Goal: Transaction & Acquisition: Purchase product/service

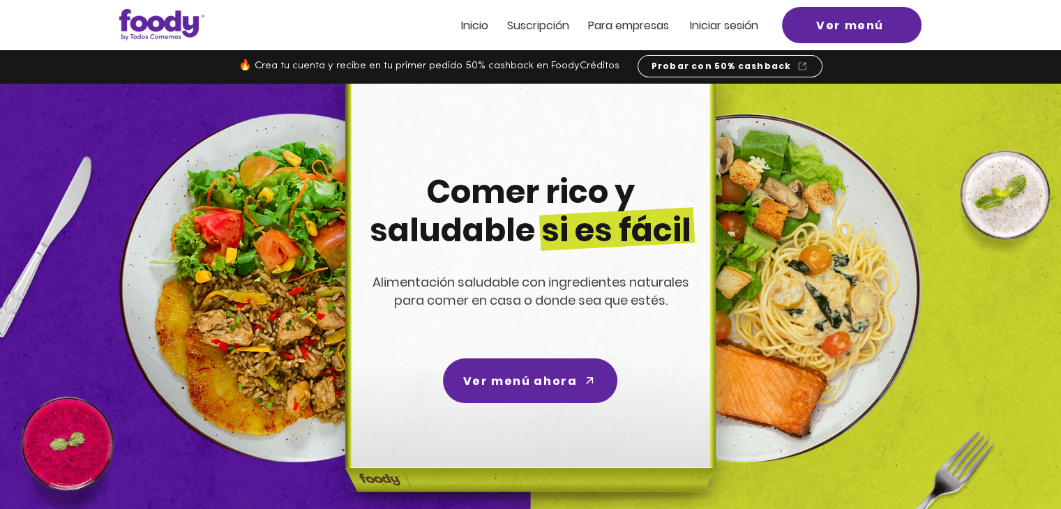
click at [714, 20] on span "Iniciar sesión" at bounding box center [724, 25] width 68 height 16
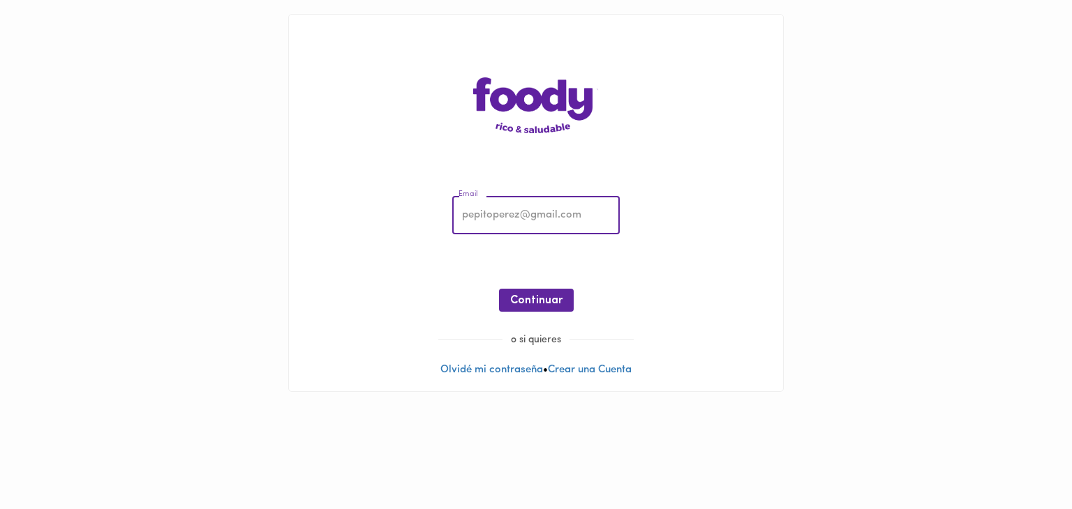
click at [510, 224] on input "email" at bounding box center [535, 216] width 167 height 38
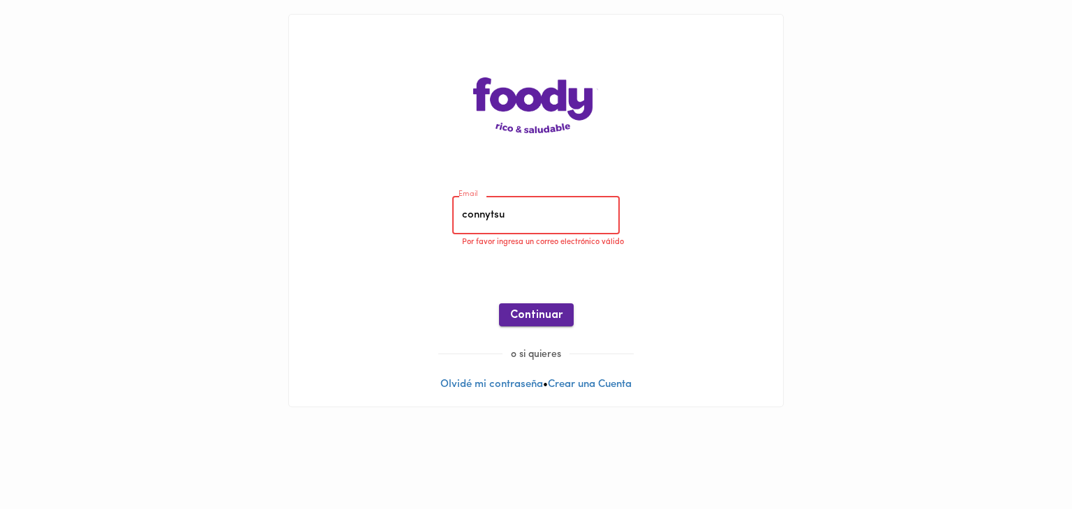
type input "[EMAIL_ADDRESS][DOMAIN_NAME]"
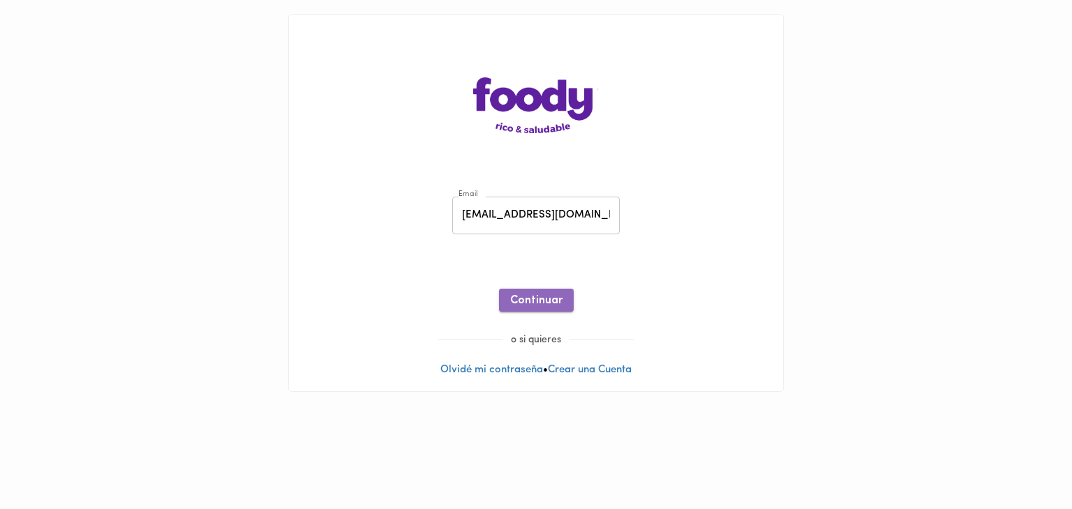
click at [538, 301] on span "Continuar" at bounding box center [536, 300] width 52 height 13
click at [521, 303] on span "Ingresar" at bounding box center [536, 300] width 44 height 13
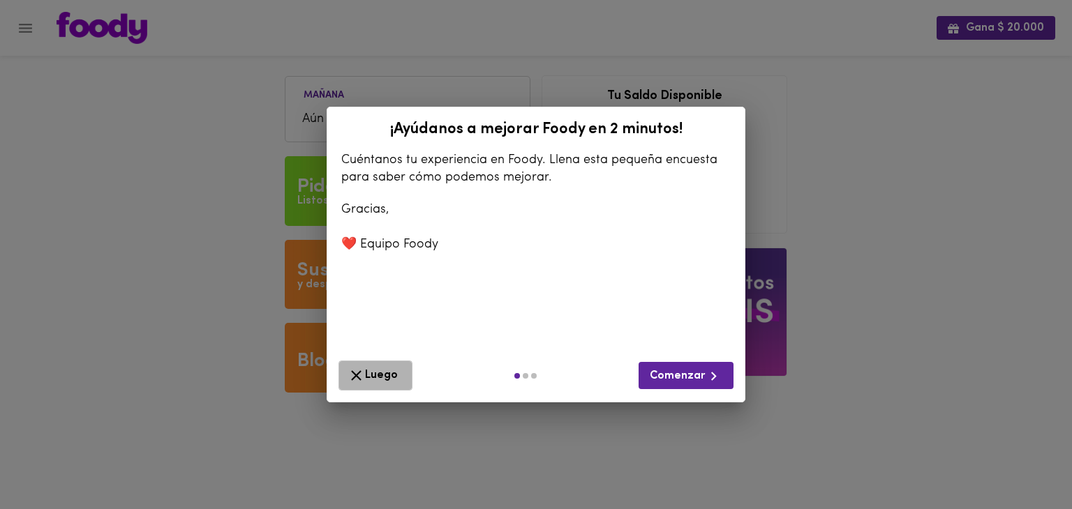
click at [383, 375] on span "Luego" at bounding box center [375, 375] width 56 height 17
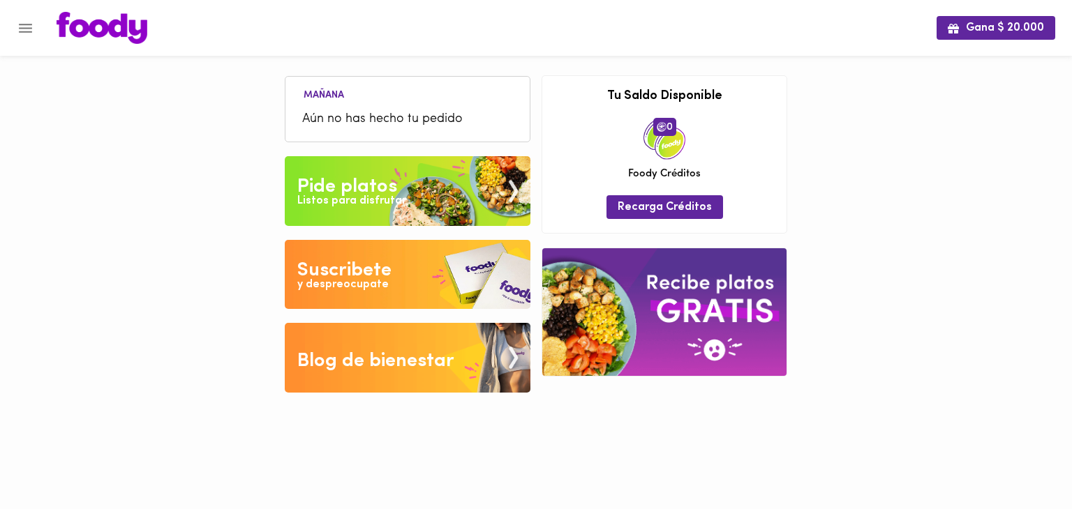
click at [391, 164] on img at bounding box center [408, 191] width 246 height 70
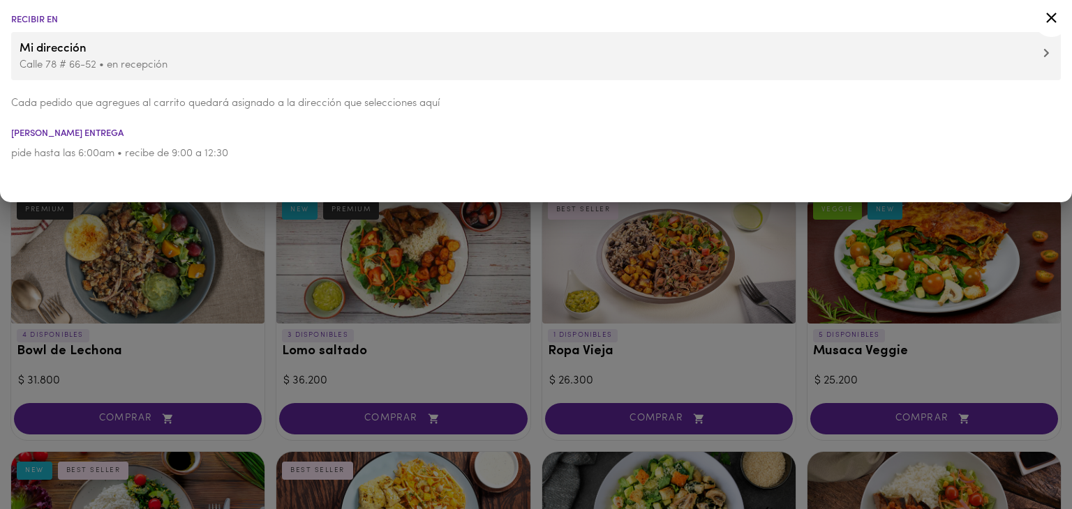
click at [149, 266] on div at bounding box center [536, 254] width 1072 height 509
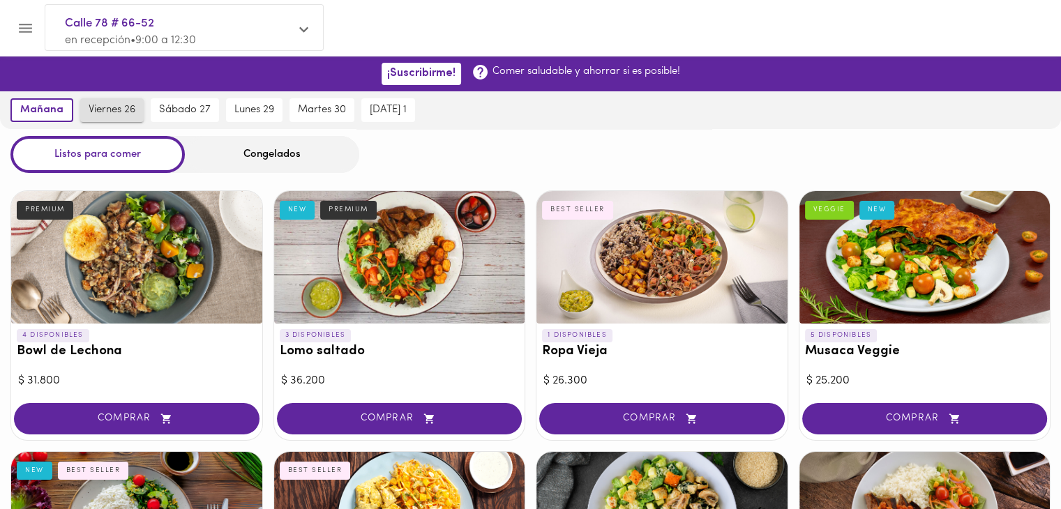
click at [116, 115] on span "viernes 26" at bounding box center [112, 110] width 47 height 13
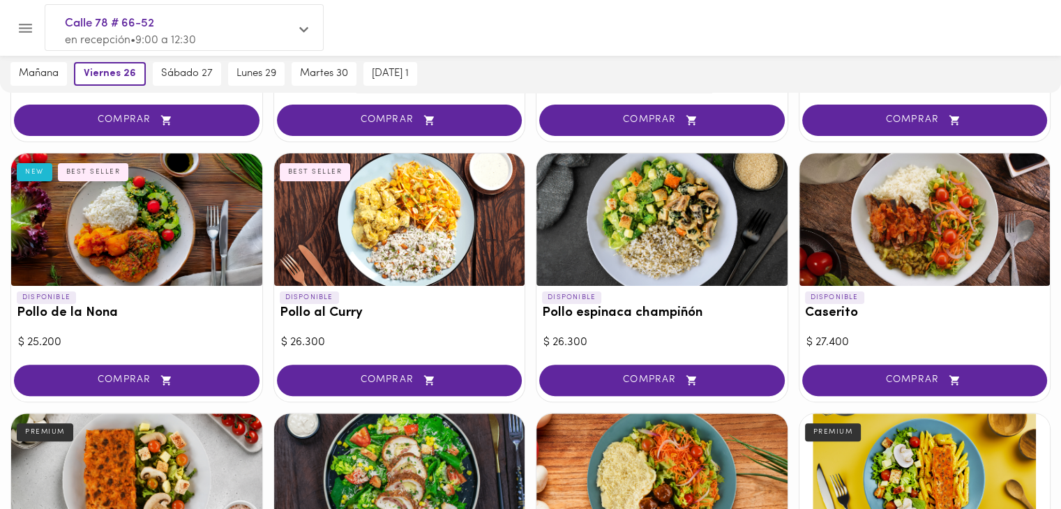
scroll to position [301, 0]
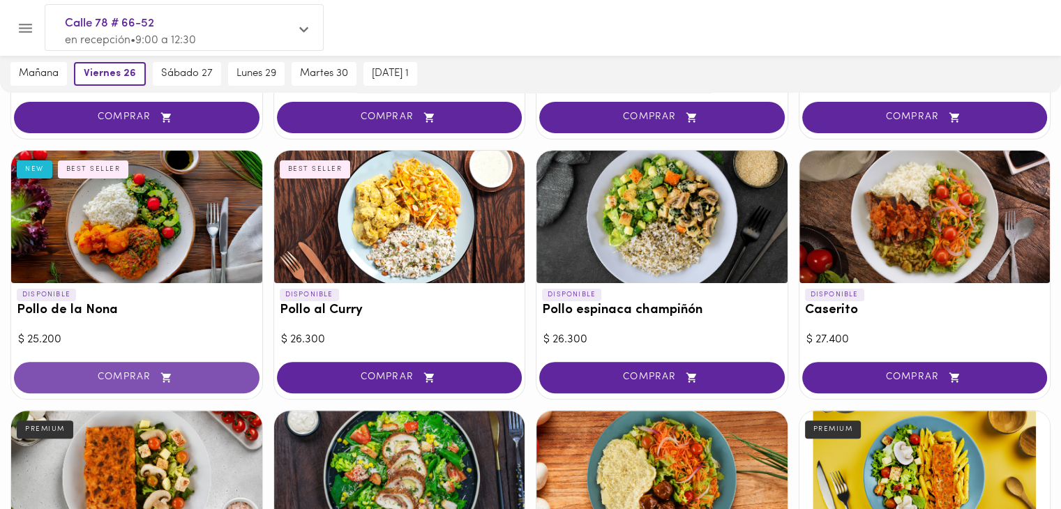
click at [83, 378] on span "COMPRAR" at bounding box center [136, 378] width 211 height 12
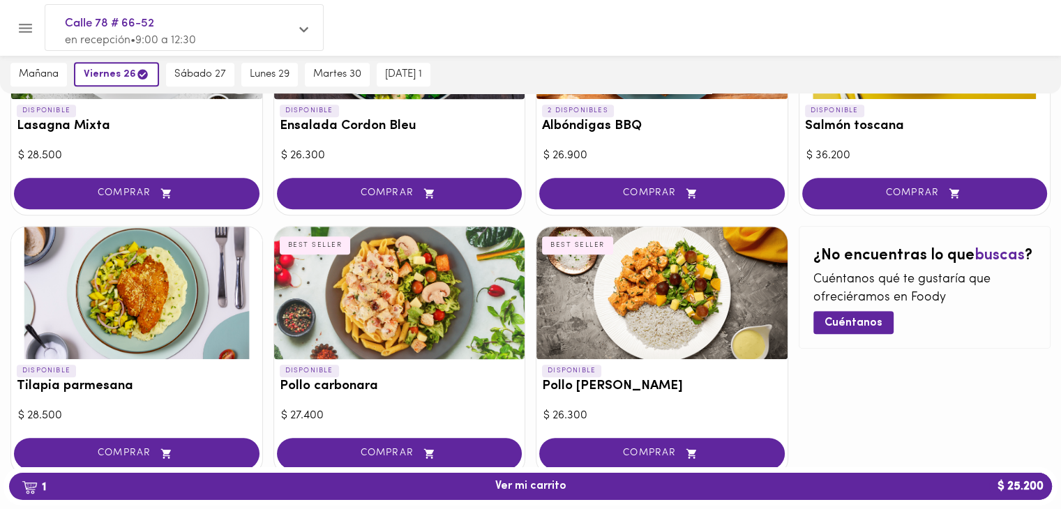
scroll to position [791, 0]
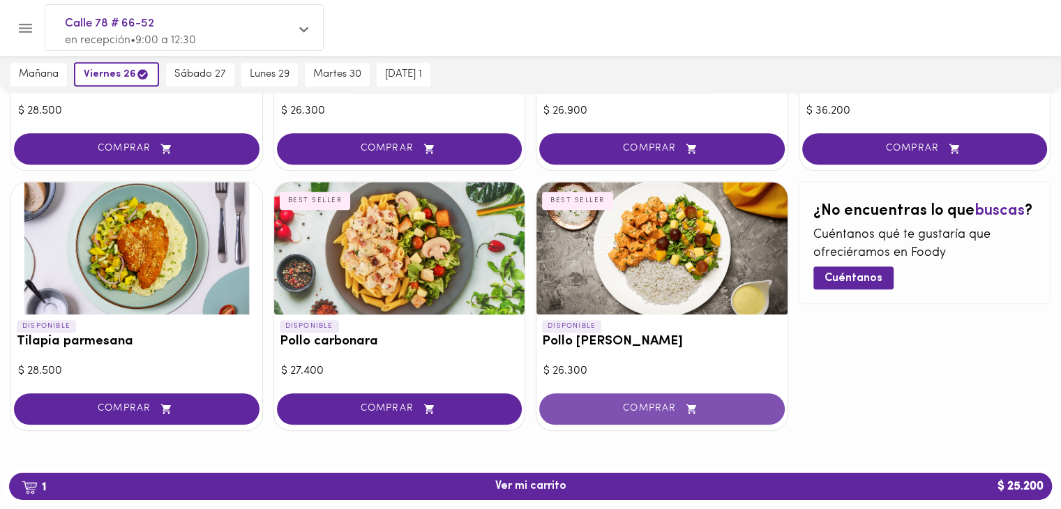
click at [631, 403] on span "COMPRAR" at bounding box center [662, 409] width 211 height 12
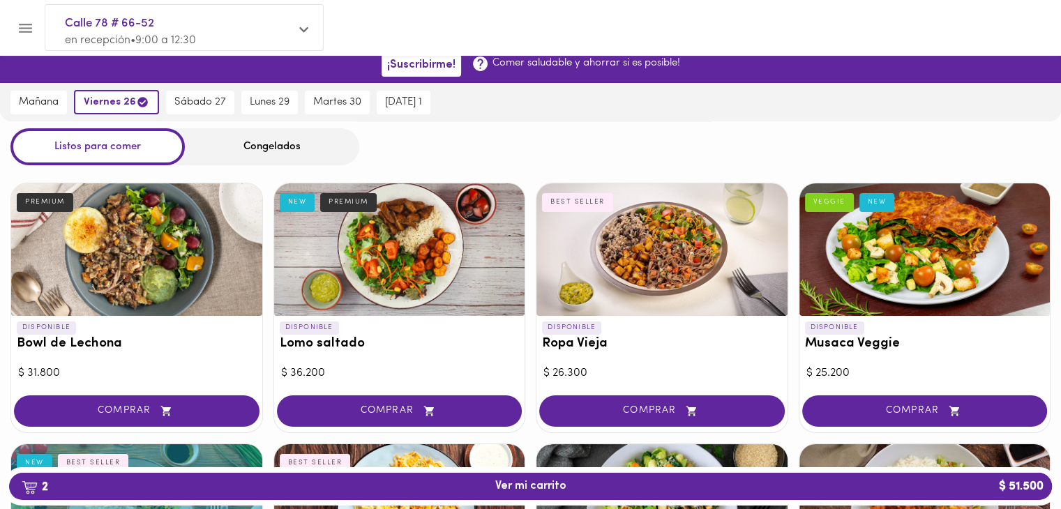
scroll to position [0, 0]
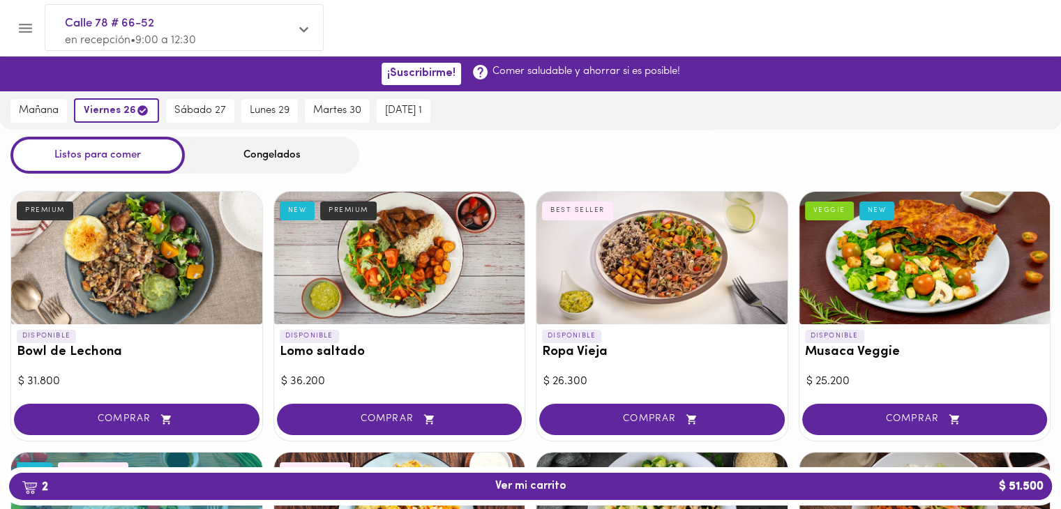
click at [293, 146] on div "Congelados" at bounding box center [272, 155] width 174 height 37
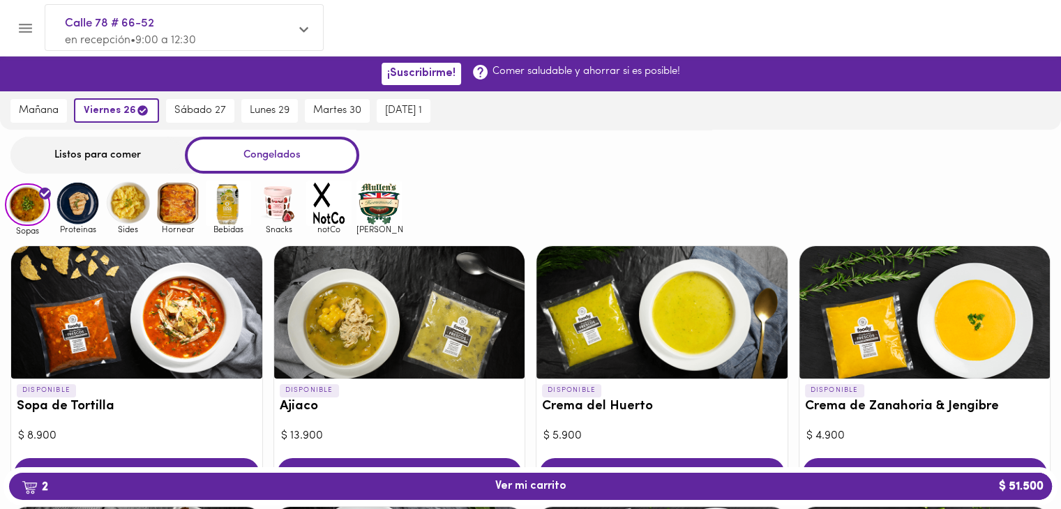
click at [183, 208] on img at bounding box center [178, 203] width 45 height 45
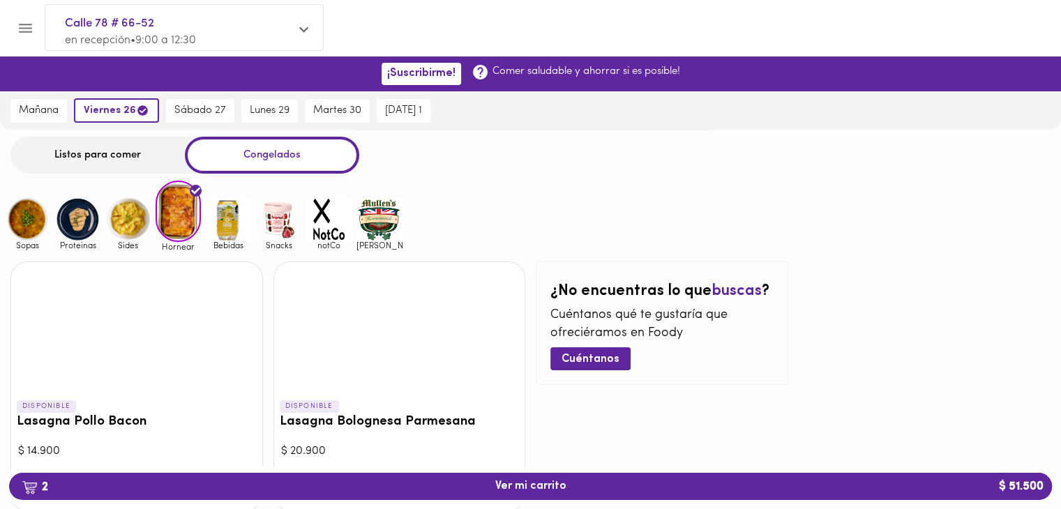
scroll to position [82, 0]
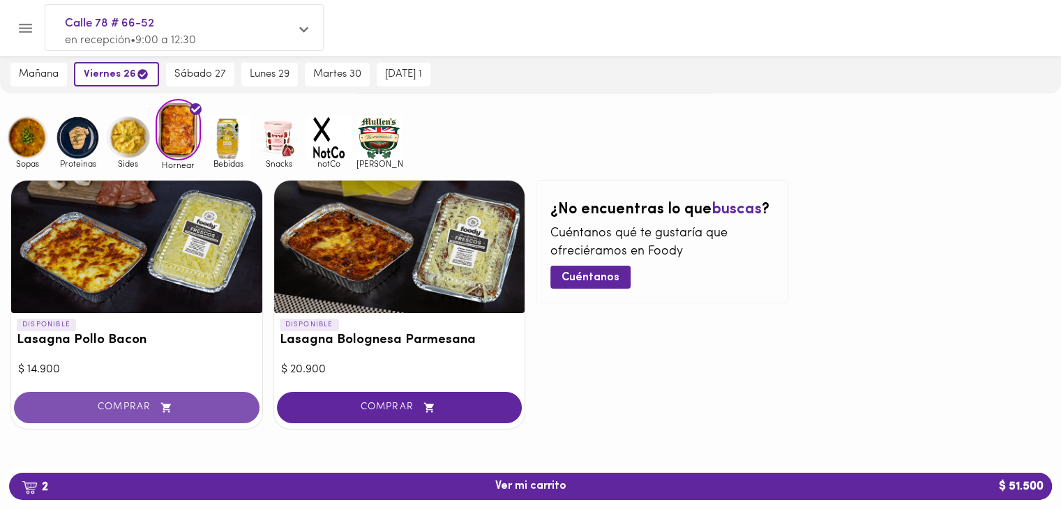
click at [131, 406] on span "COMPRAR" at bounding box center [136, 408] width 211 height 12
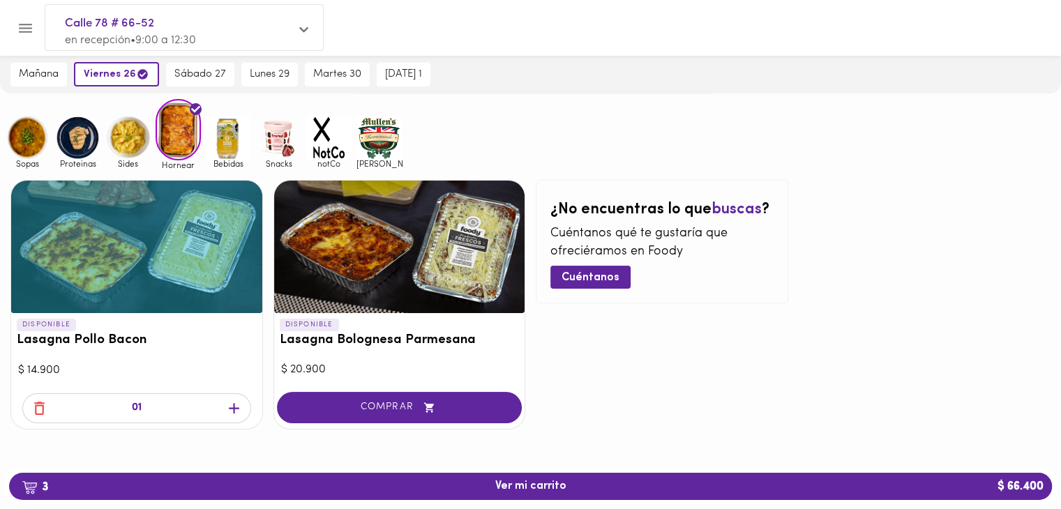
click at [27, 154] on img at bounding box center [27, 137] width 45 height 45
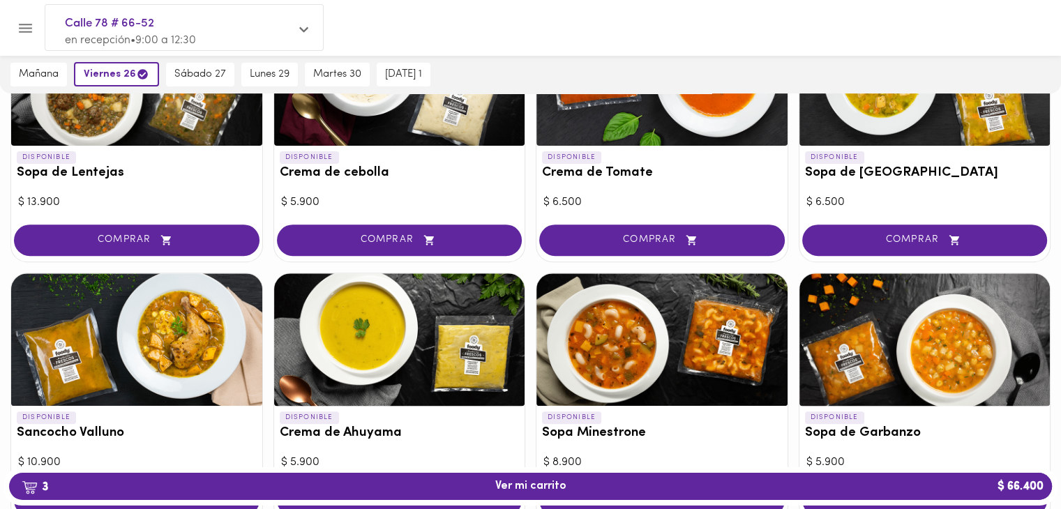
scroll to position [494, 0]
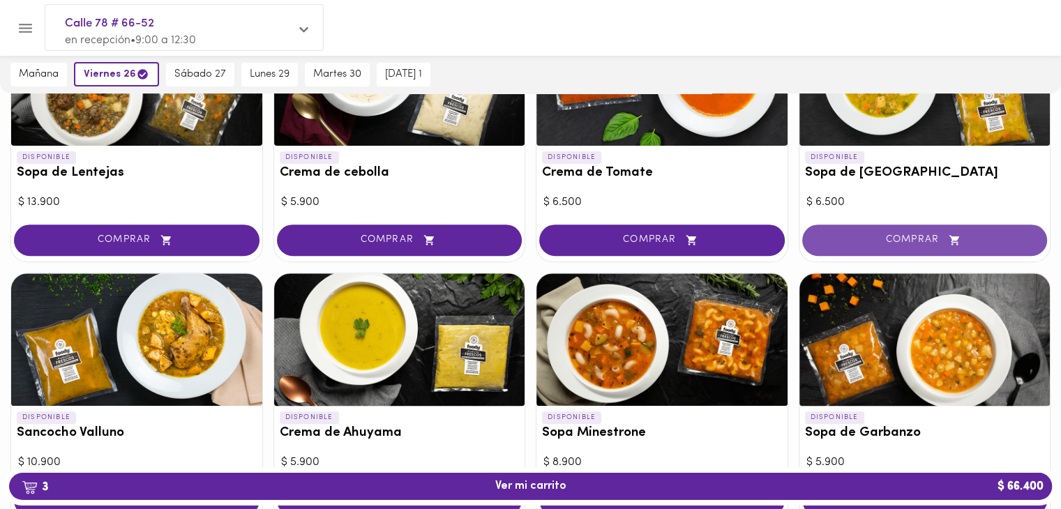
click at [841, 231] on button "COMPRAR" at bounding box center [925, 240] width 246 height 31
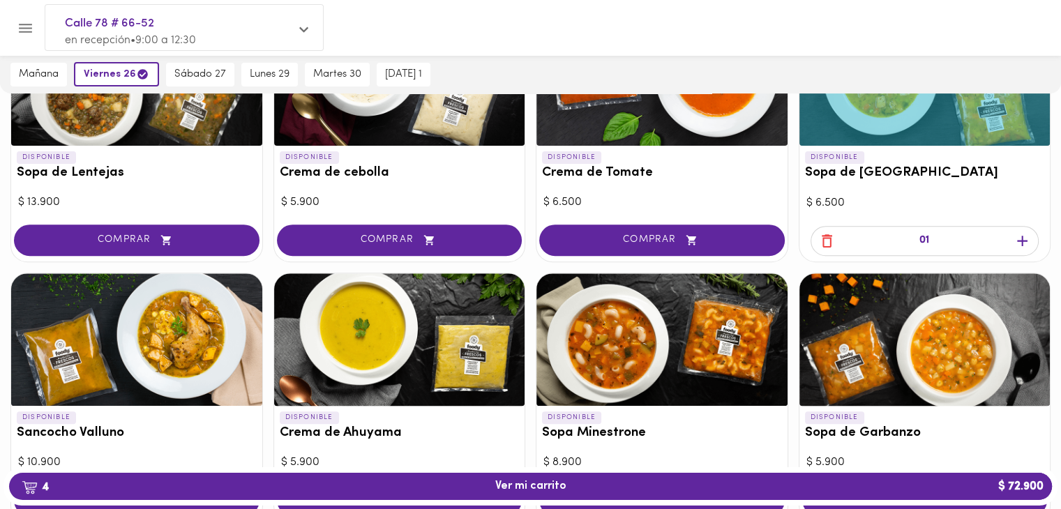
click at [1024, 243] on icon "button" at bounding box center [1022, 240] width 17 height 17
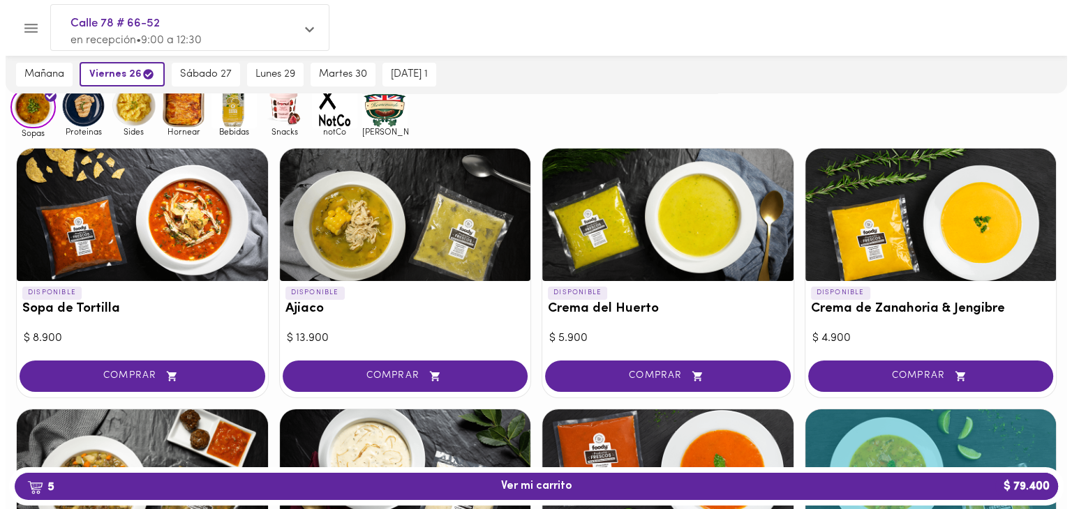
scroll to position [97, 0]
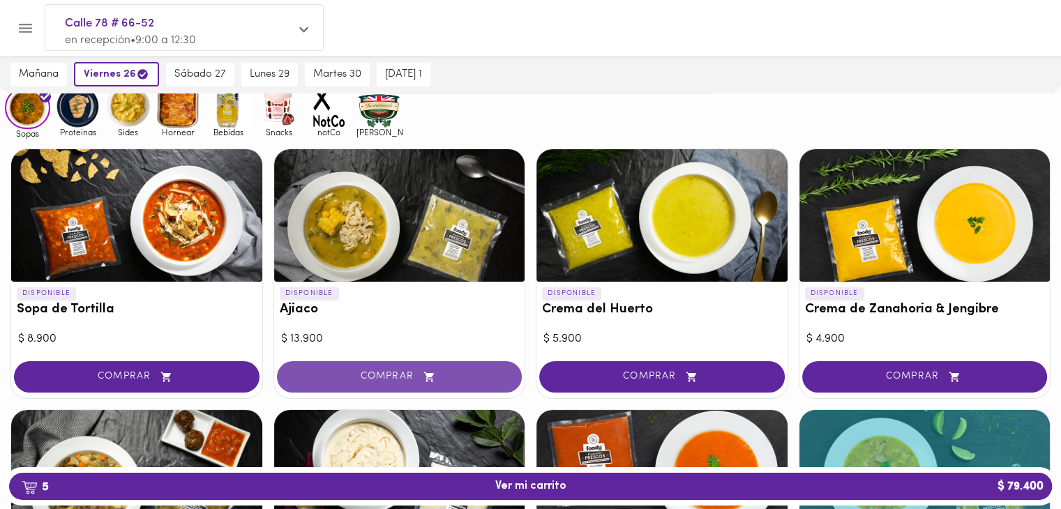
click at [381, 375] on span "COMPRAR" at bounding box center [399, 377] width 211 height 12
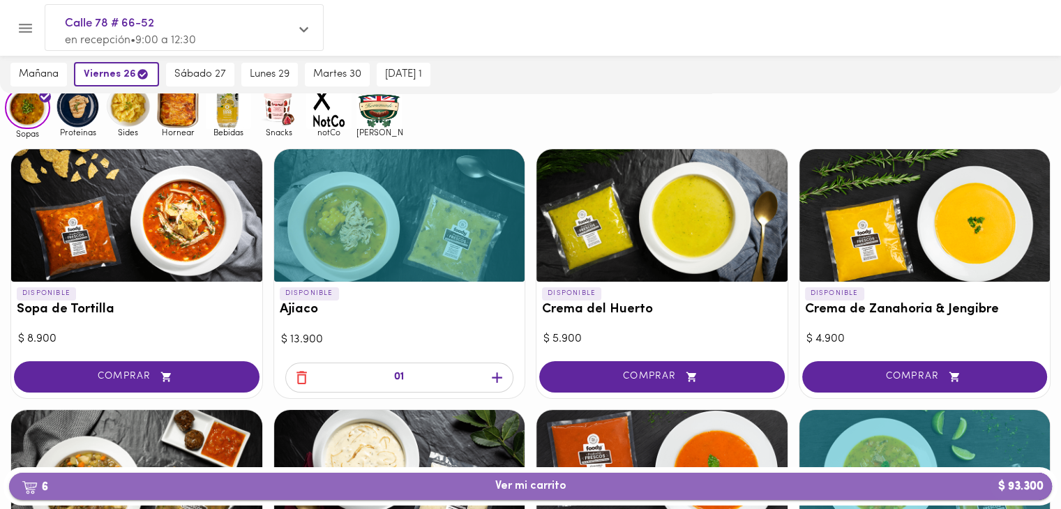
click at [616, 491] on span "6 Ver mi carrito $ 93.300" at bounding box center [530, 486] width 1021 height 13
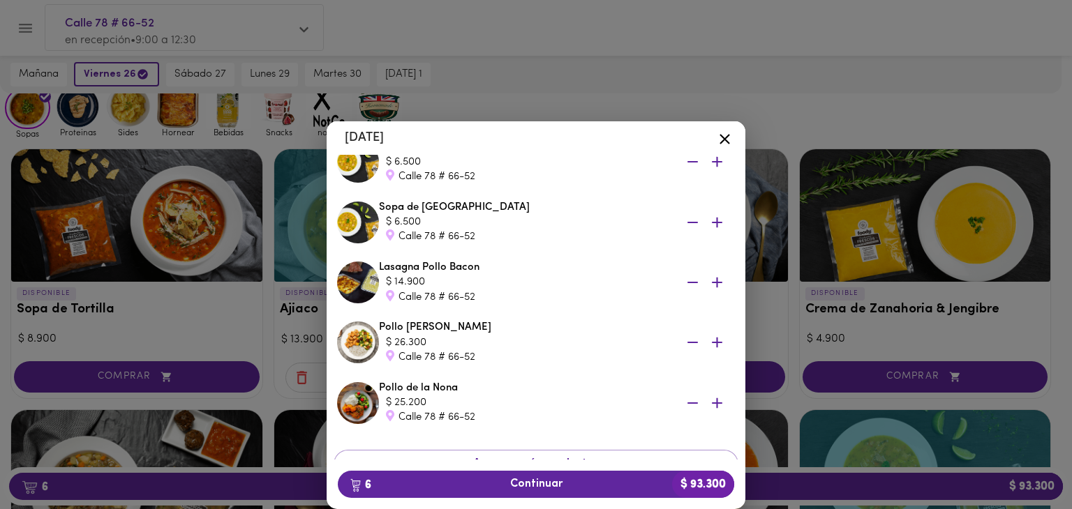
scroll to position [134, 0]
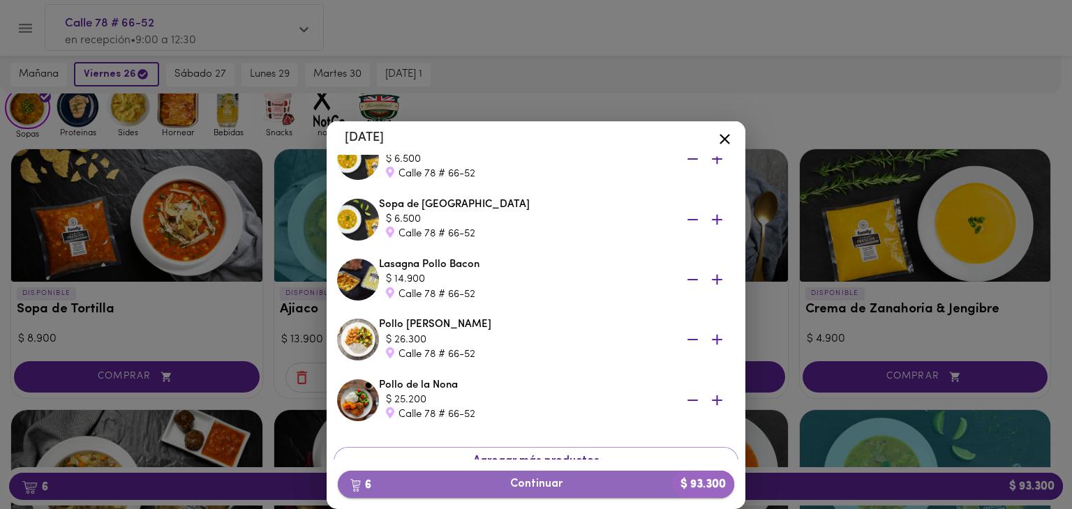
click at [509, 482] on span "6 Continuar $ 93.300" at bounding box center [536, 484] width 374 height 13
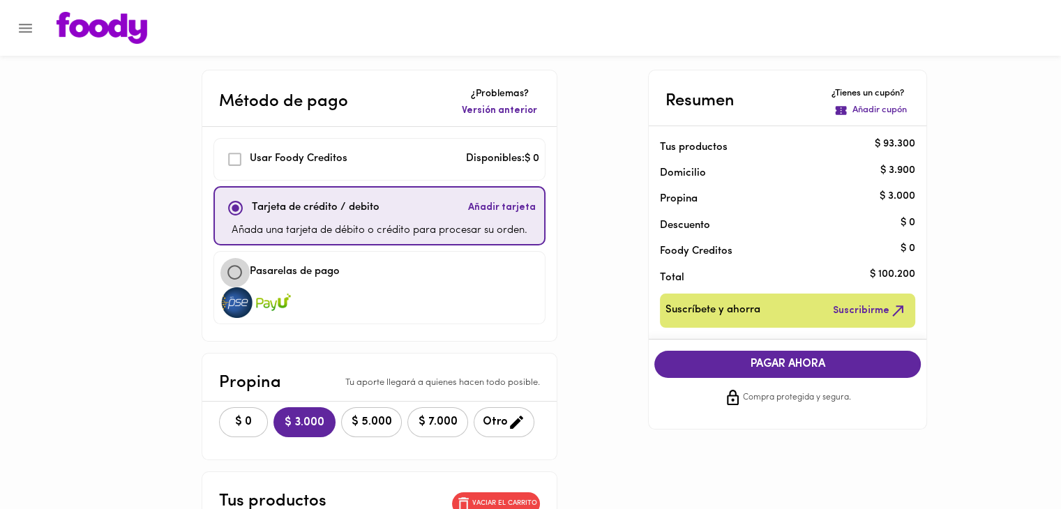
click at [232, 273] on input "checkbox" at bounding box center [235, 272] width 30 height 30
checkbox input "true"
checkbox input "false"
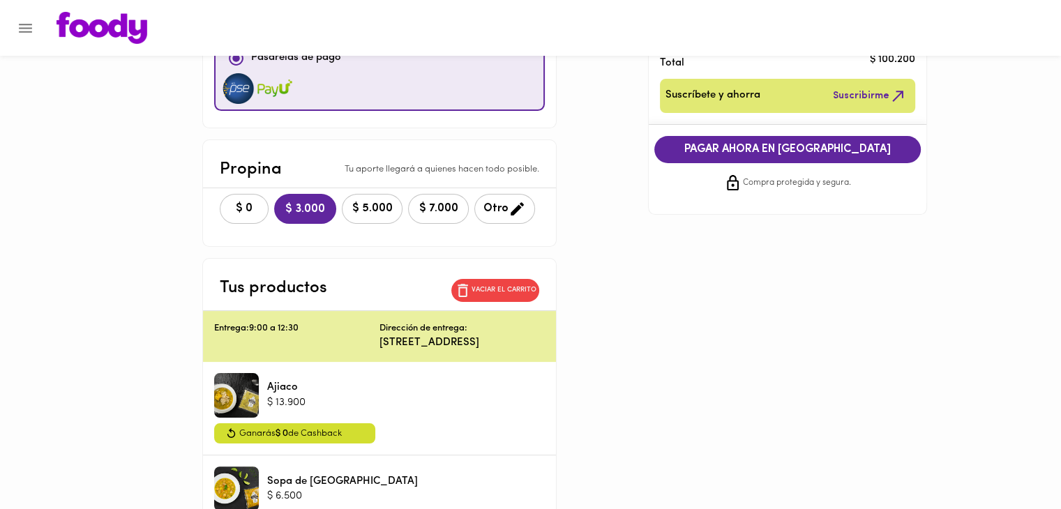
scroll to position [53, 0]
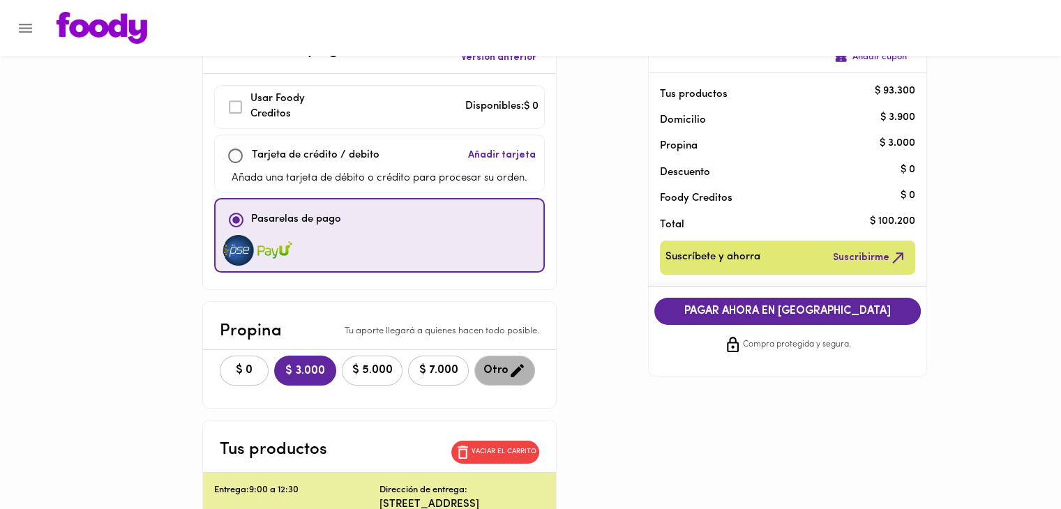
click at [489, 366] on span "Otro" at bounding box center [504, 370] width 43 height 17
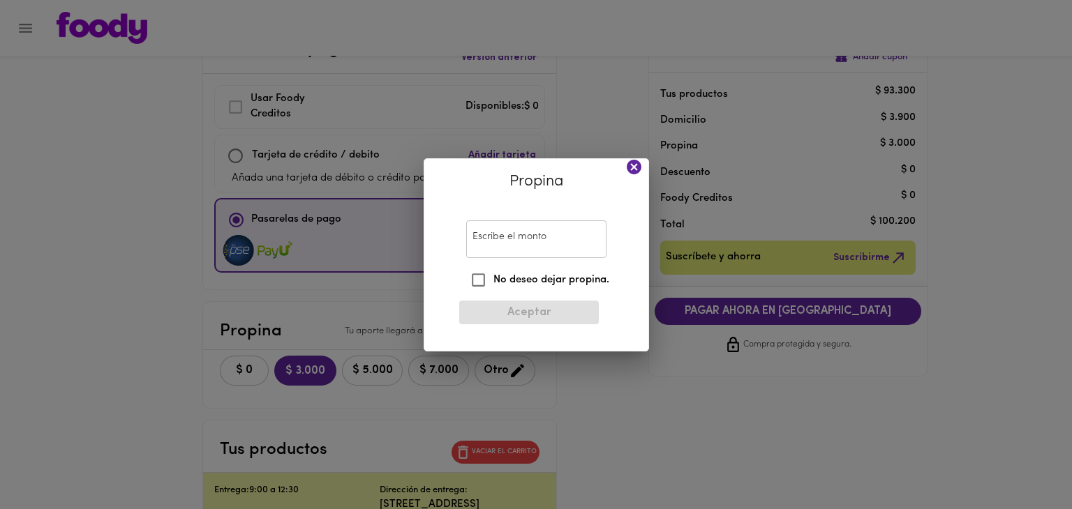
click at [511, 241] on input "Escribe el monto" at bounding box center [536, 239] width 140 height 38
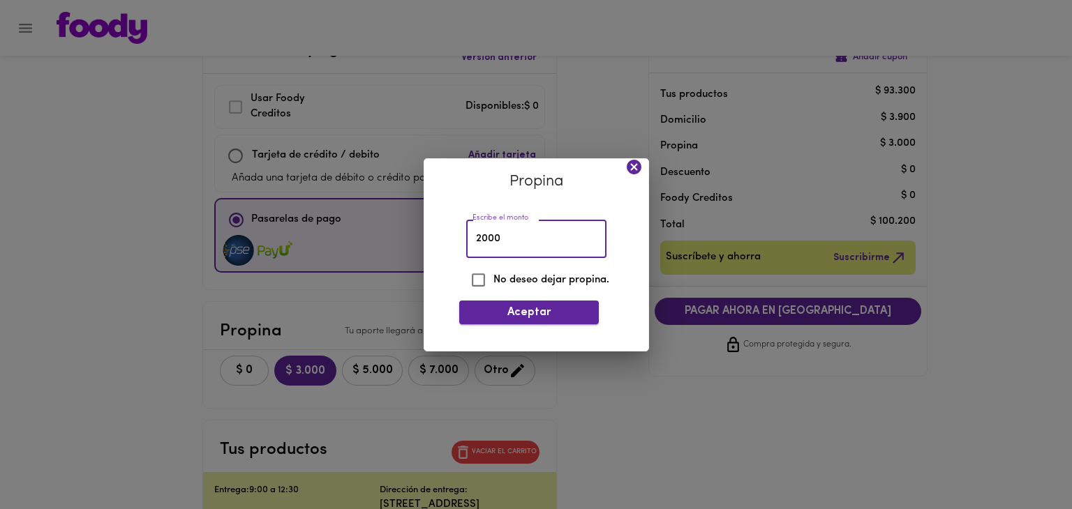
type input "2000"
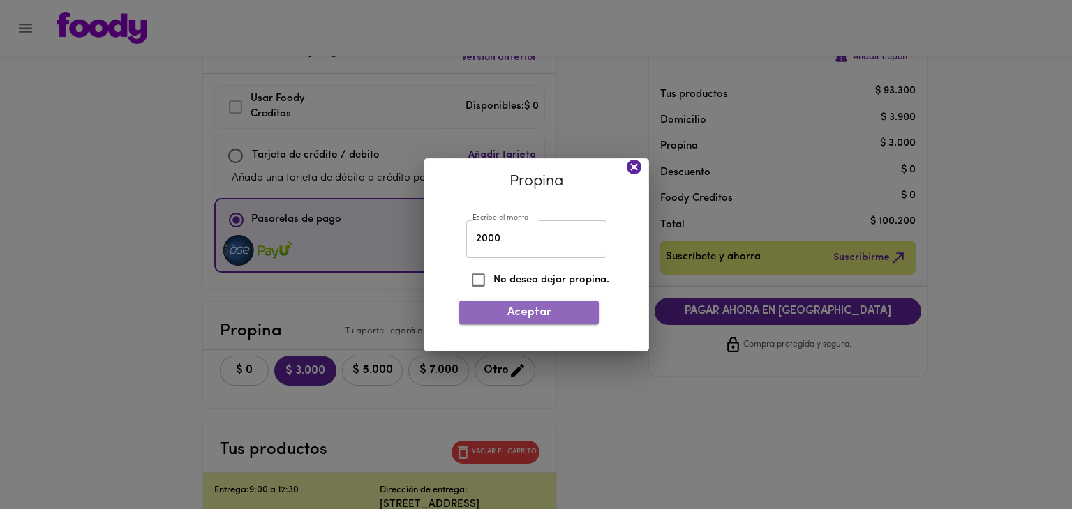
click at [538, 310] on span "Aceptar" at bounding box center [528, 312] width 117 height 13
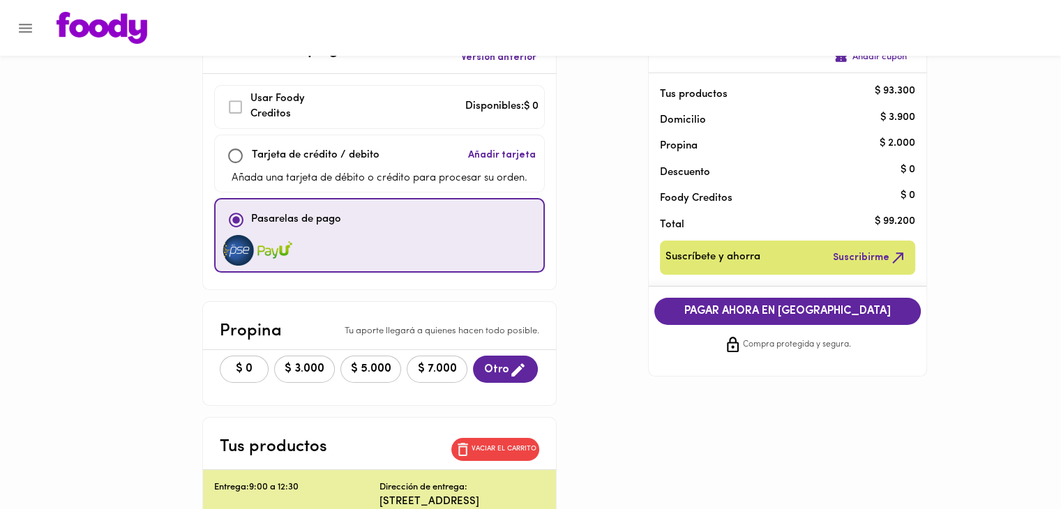
scroll to position [0, 0]
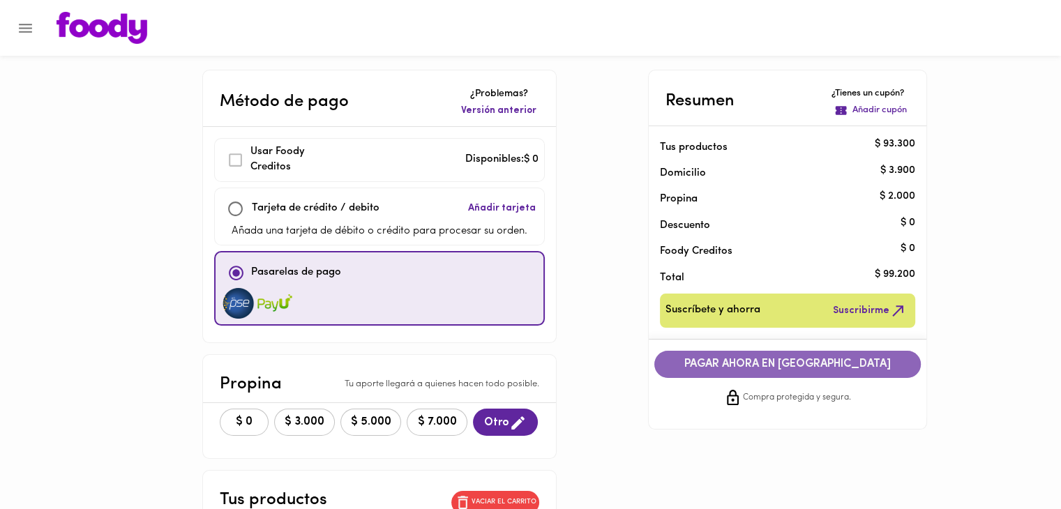
click at [702, 364] on span "PAGAR AHORA EN PASARELA" at bounding box center [787, 364] width 239 height 13
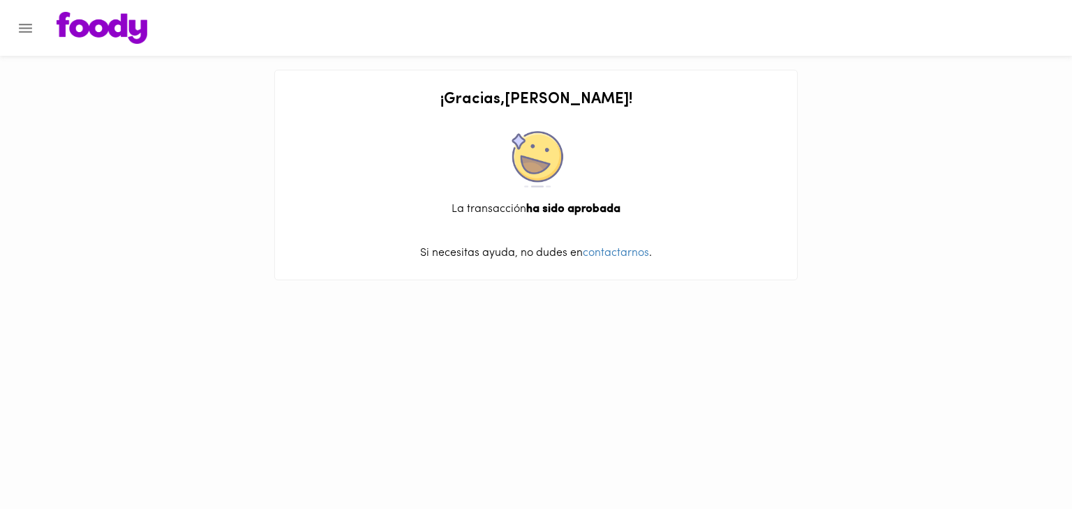
click at [31, 23] on icon "Menu" at bounding box center [25, 28] width 17 height 17
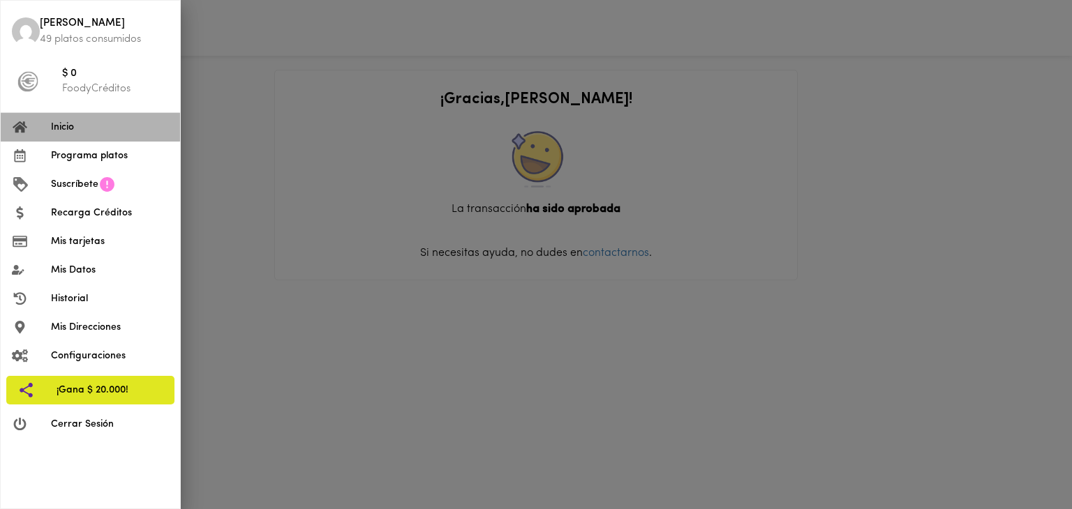
click at [70, 133] on span "Inicio" at bounding box center [110, 127] width 118 height 15
